Goal: Navigation & Orientation: Understand site structure

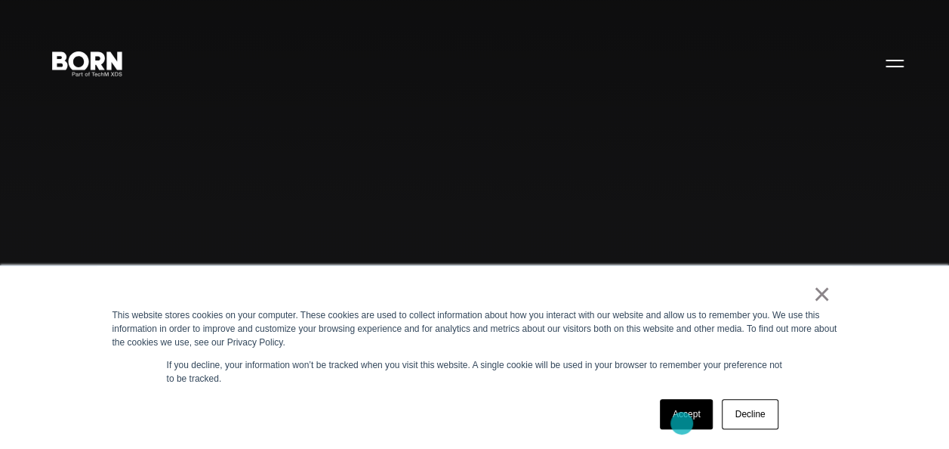
click at [682, 423] on link "Accept" at bounding box center [687, 414] width 54 height 30
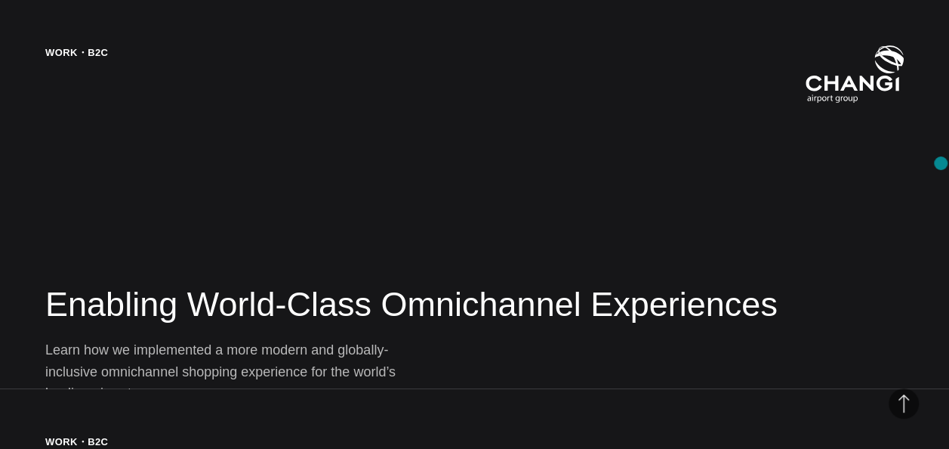
scroll to position [1916, 0]
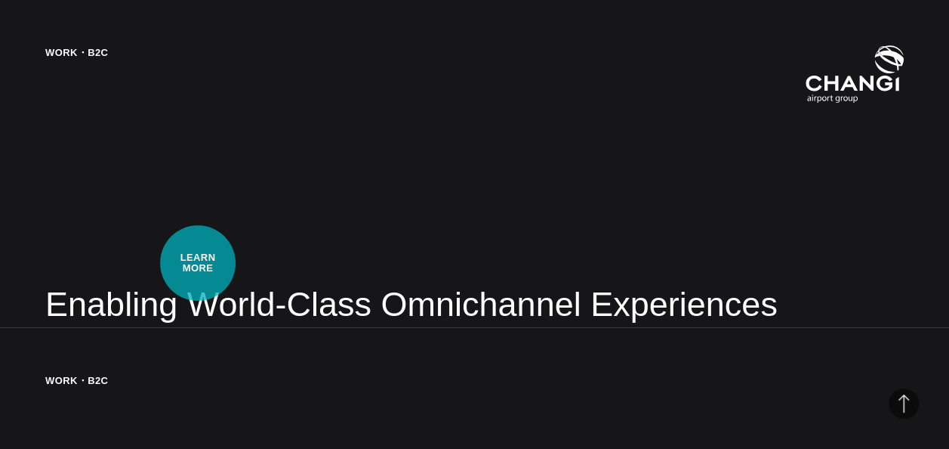
click at [199, 263] on div "Work・B2C Enabling World-Class Omnichannel Experiences Learn how we implemented …" at bounding box center [474, 224] width 949 height 449
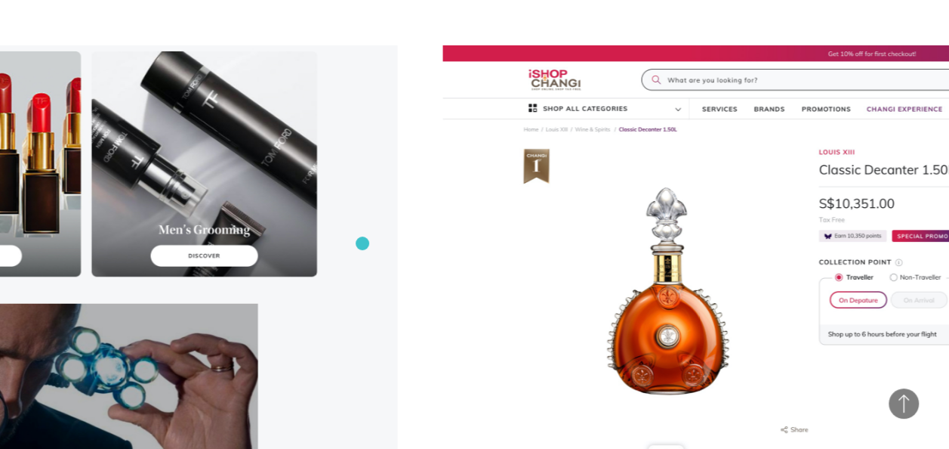
scroll to position [4351, 0]
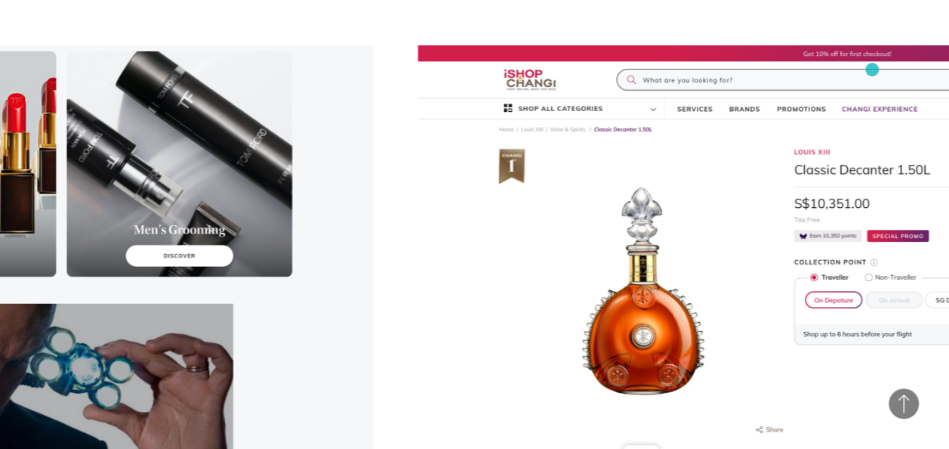
click at [872, 69] on img at bounding box center [847, 313] width 859 height 537
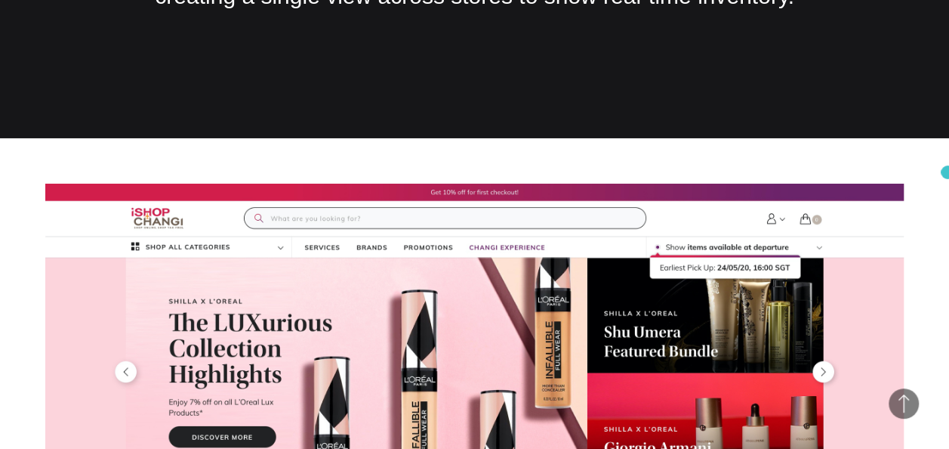
scroll to position [0, 0]
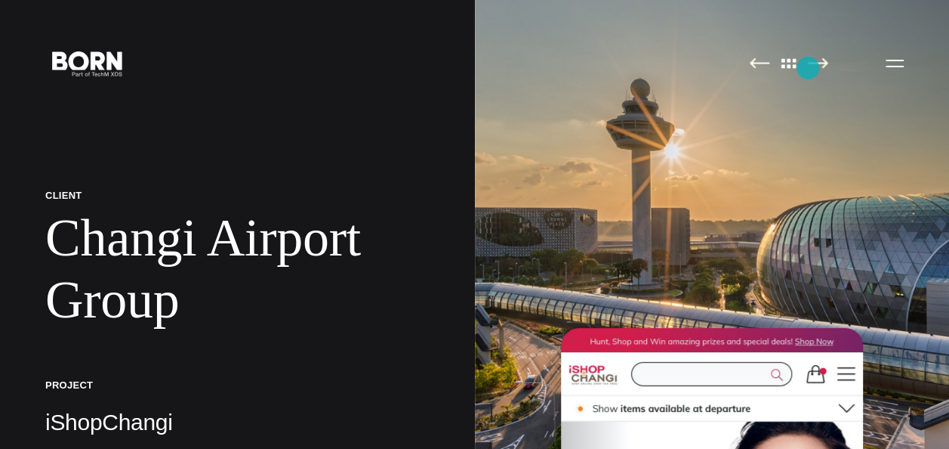
click at [808, 68] on img at bounding box center [818, 62] width 20 height 11
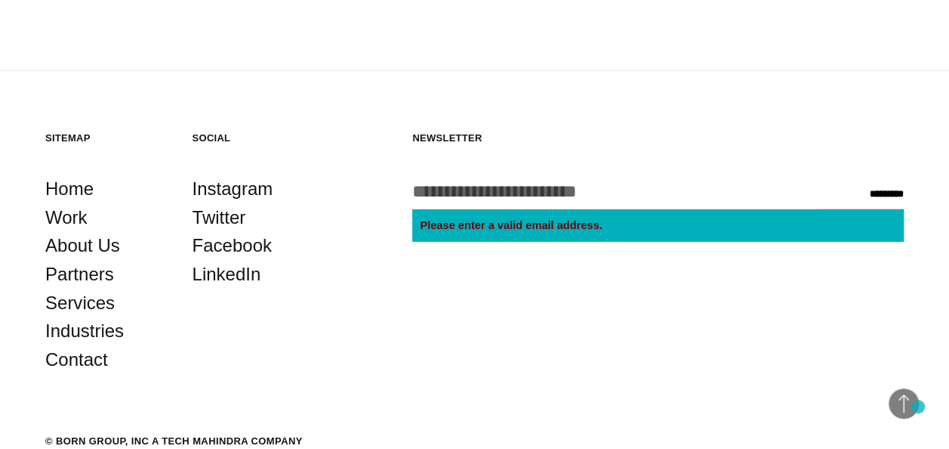
click at [919, 406] on span "Back to Top" at bounding box center [904, 403] width 30 height 30
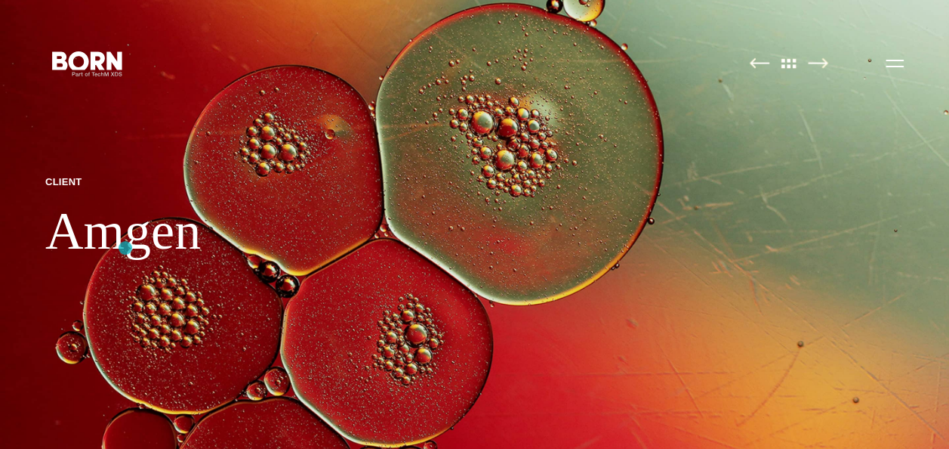
click at [125, 247] on h1 "Amgen" at bounding box center [123, 231] width 156 height 62
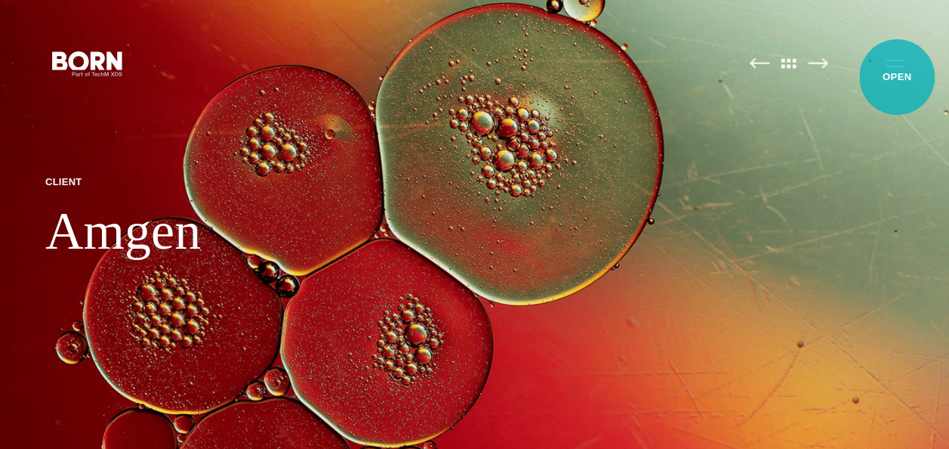
click at [897, 77] on button "Primary Menu" at bounding box center [895, 63] width 36 height 32
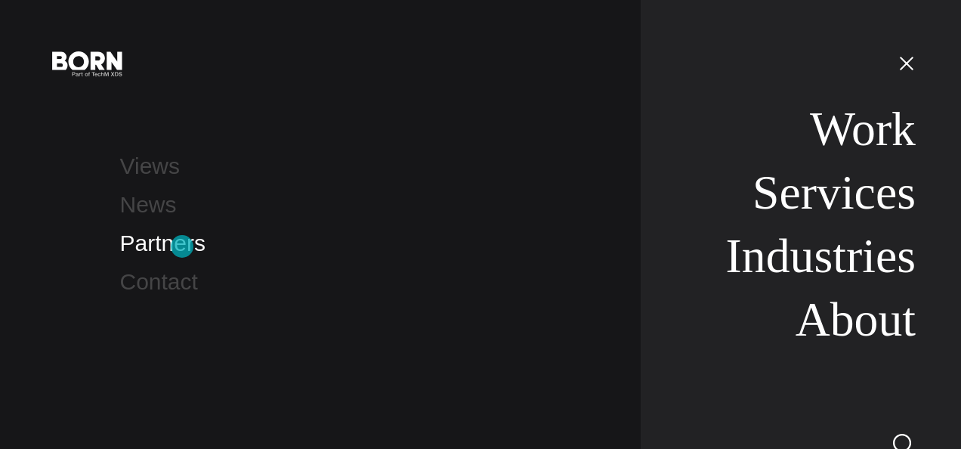
click at [182, 246] on link "Partners" at bounding box center [162, 242] width 85 height 25
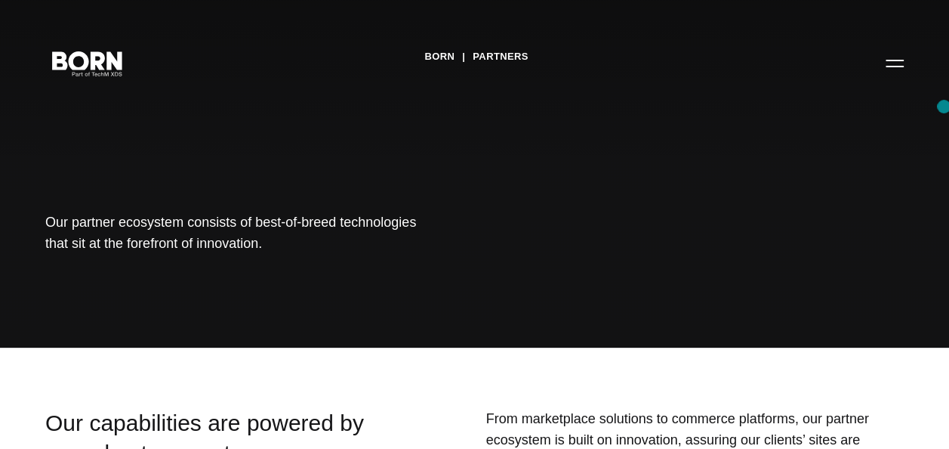
scroll to position [1594, 0]
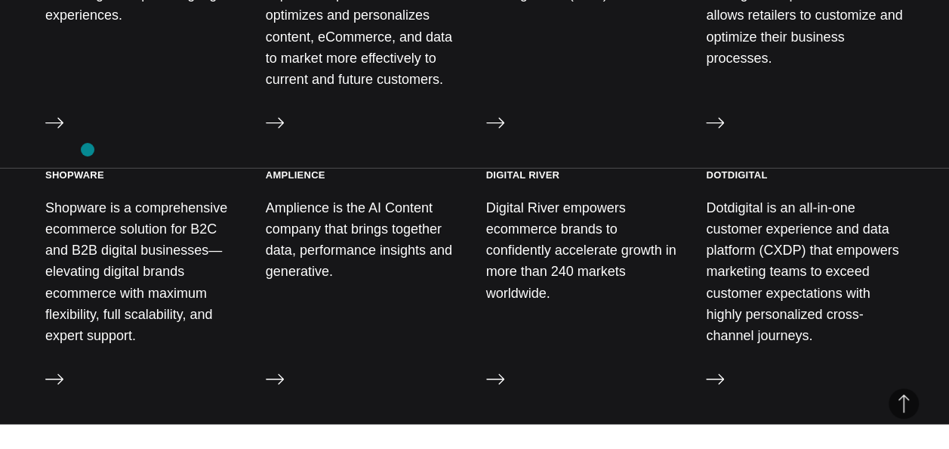
click at [88, 168] on h3 "Shopware" at bounding box center [74, 174] width 59 height 13
